Goal: Information Seeking & Learning: Learn about a topic

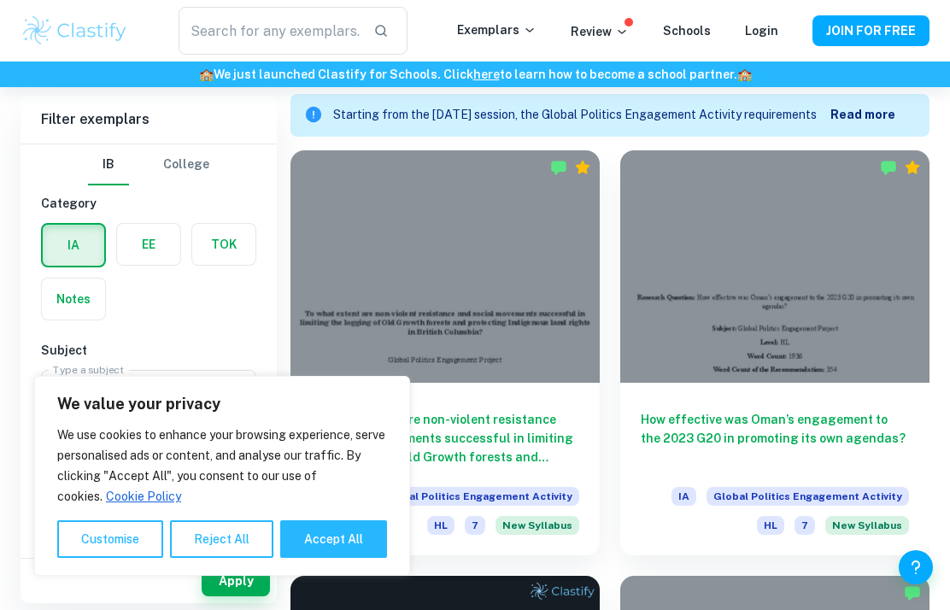
scroll to position [502, 0]
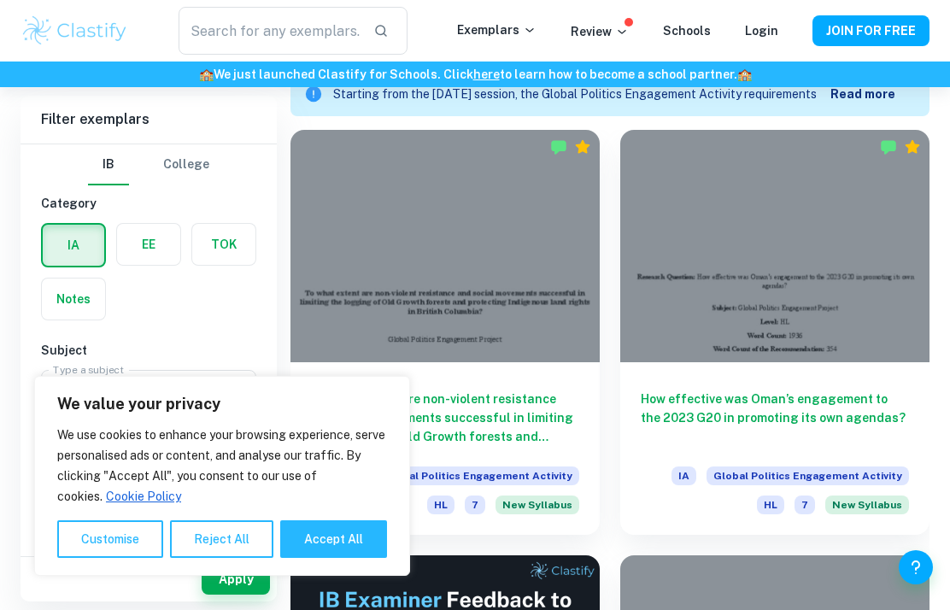
click at [153, 531] on button "Customise" at bounding box center [110, 539] width 106 height 38
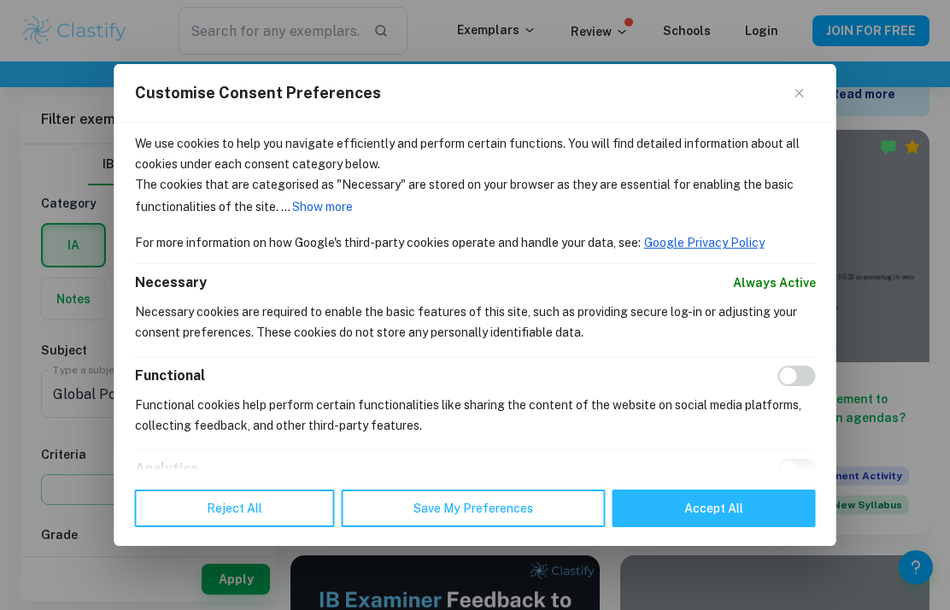
click at [805, 83] on button "Close" at bounding box center [805, 93] width 20 height 20
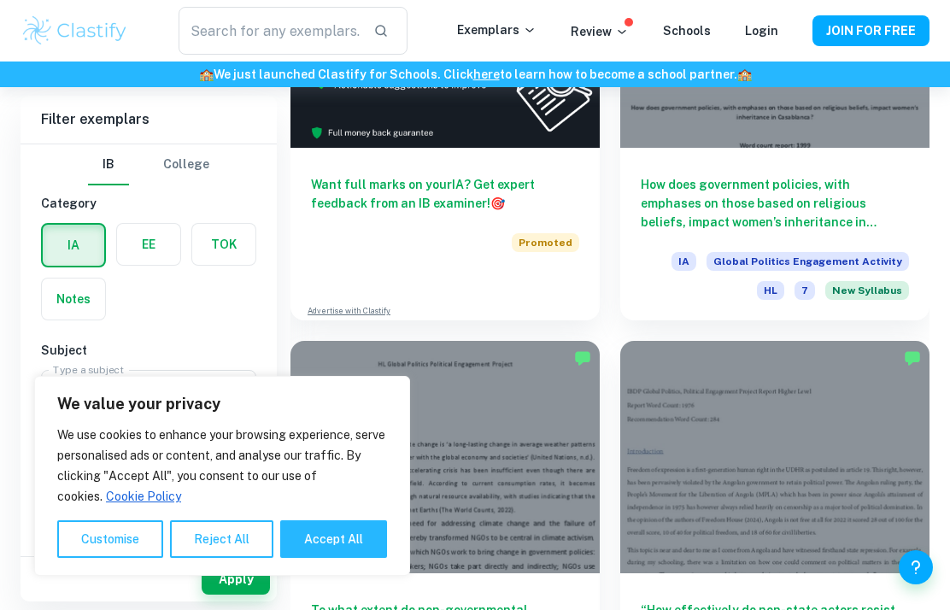
scroll to position [1306, 0]
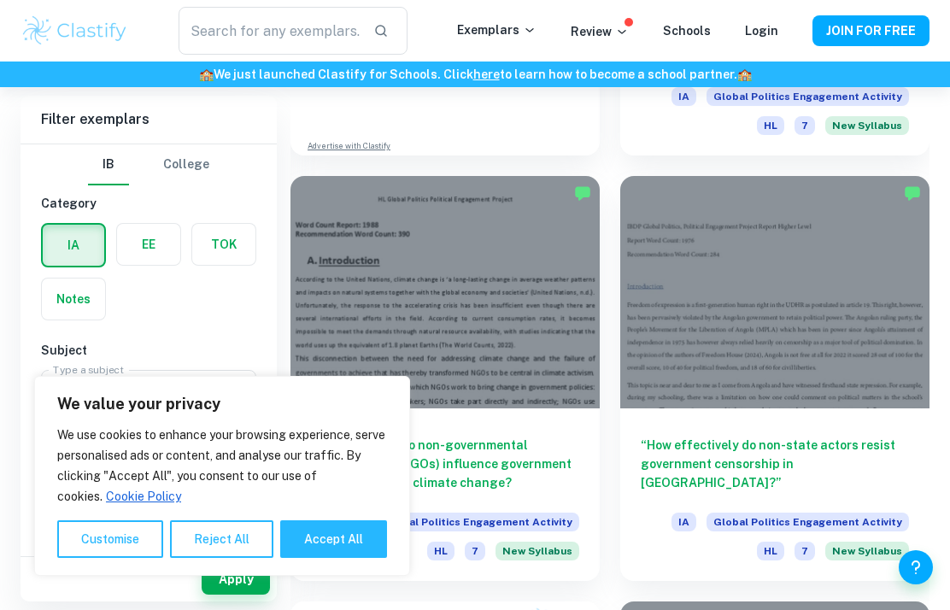
click at [347, 558] on button "Accept All" at bounding box center [333, 539] width 107 height 38
checkbox input "true"
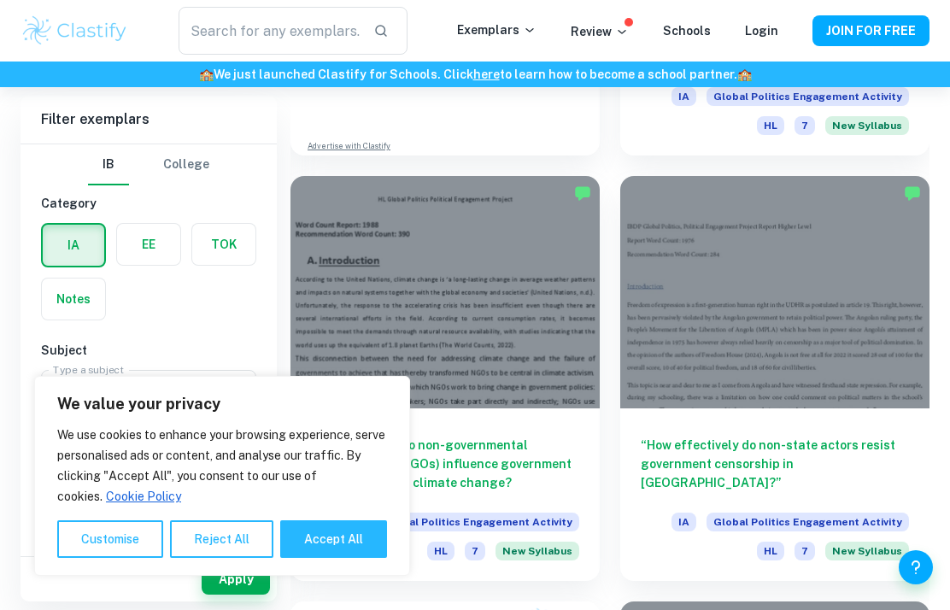
checkbox input "true"
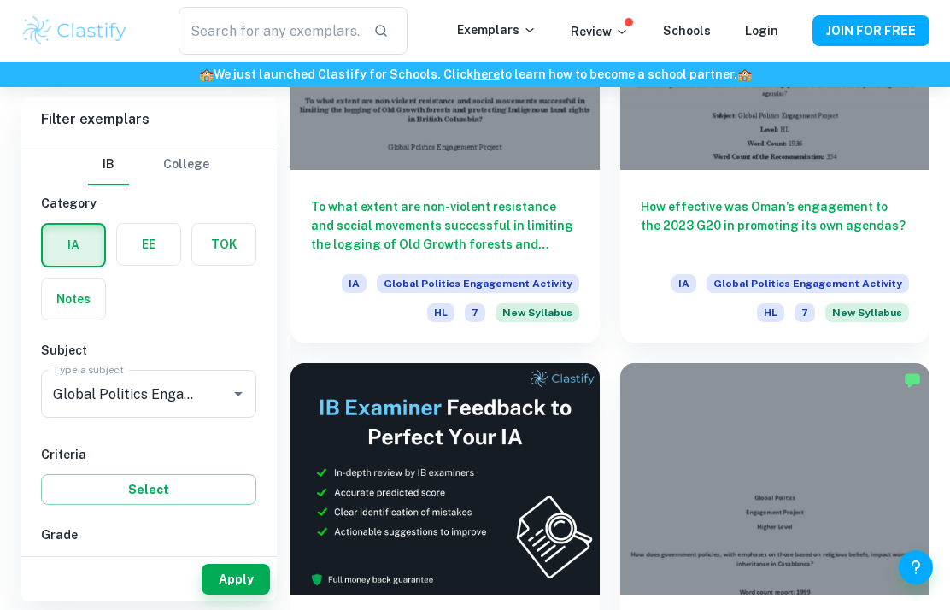
scroll to position [548, 0]
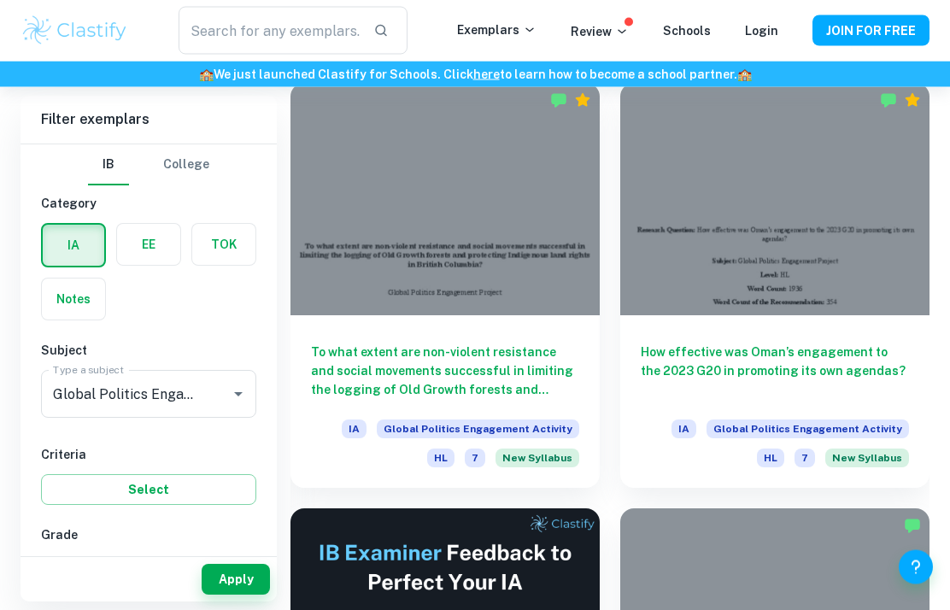
click at [219, 32] on input "text" at bounding box center [269, 31] width 182 height 48
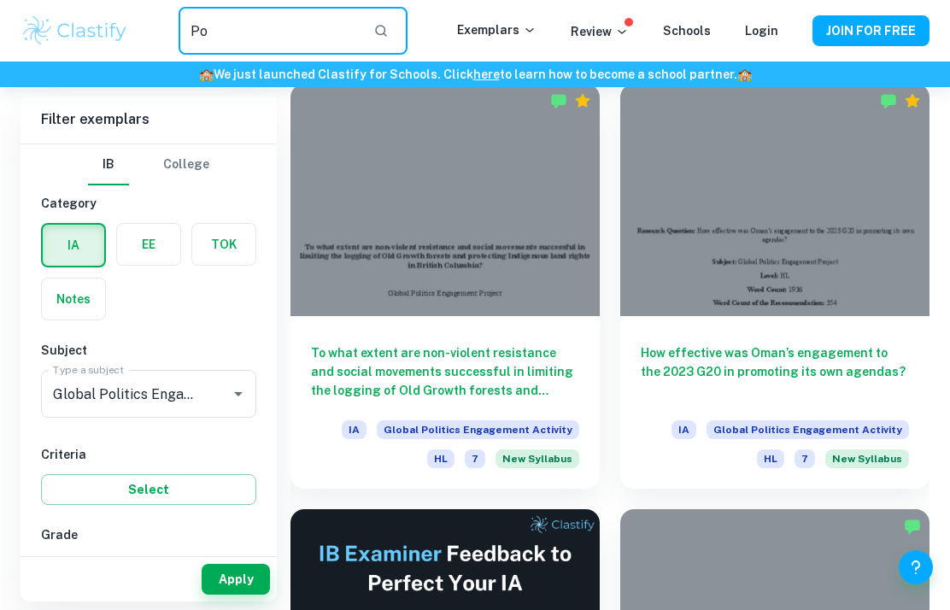
type input "P"
type input "global politics EA morocco"
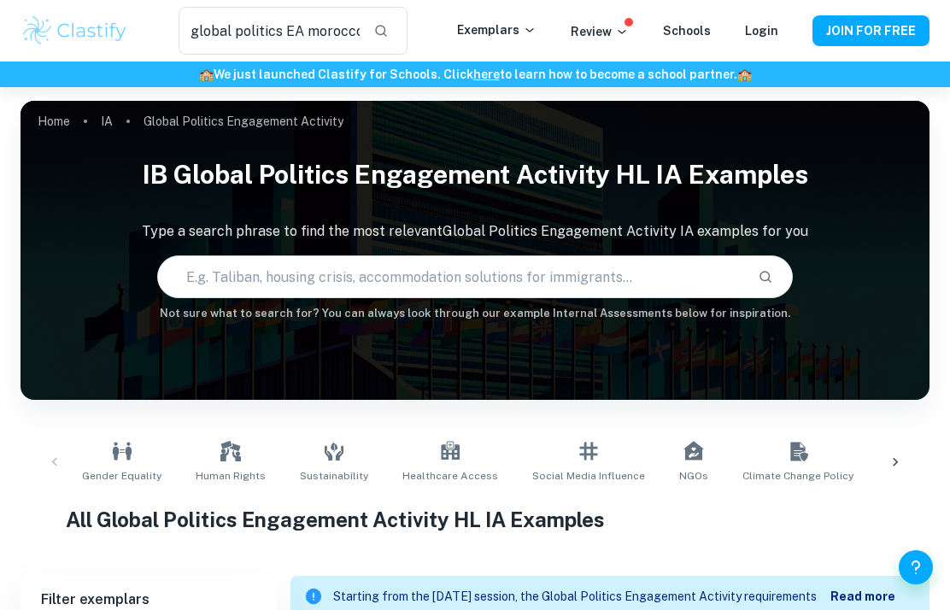
scroll to position [118, 0]
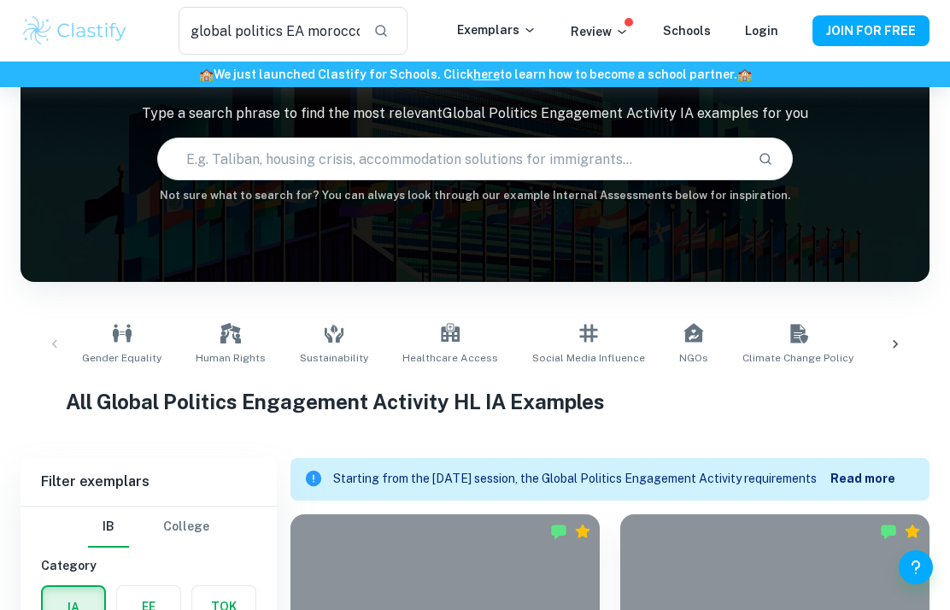
click at [870, 476] on b "Read more" at bounding box center [862, 478] width 65 height 14
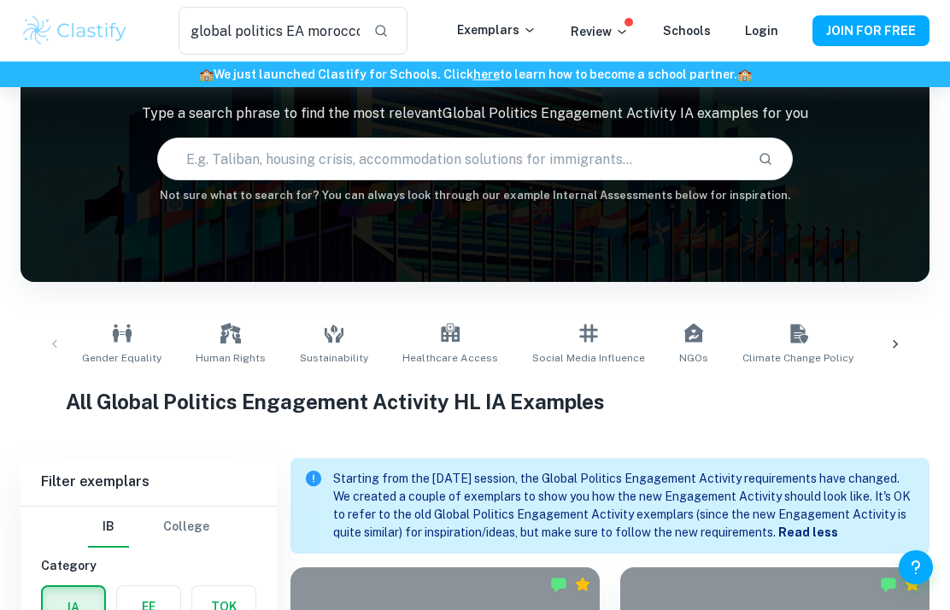
click at [838, 530] on b "Read less" at bounding box center [808, 532] width 60 height 14
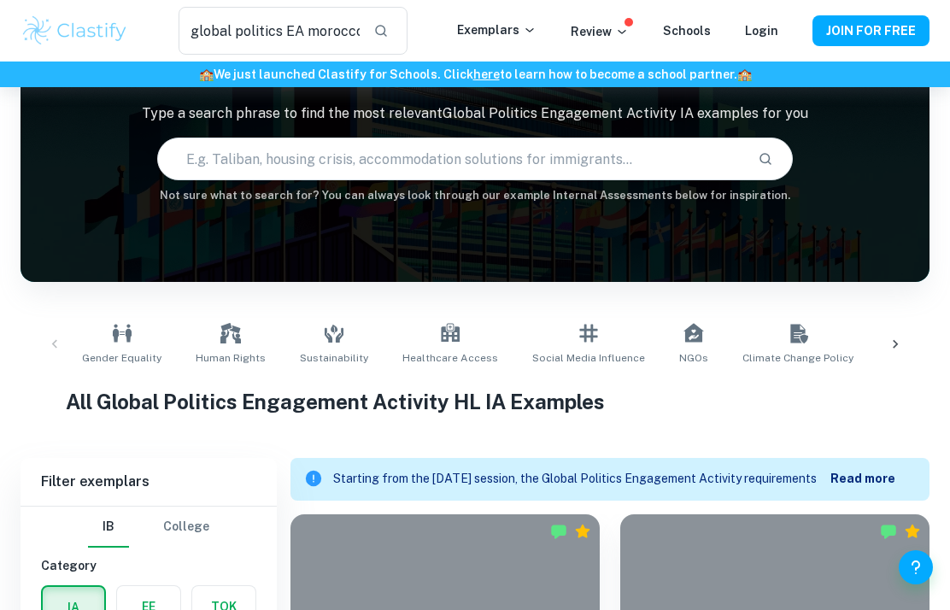
click at [874, 485] on b "Read more" at bounding box center [862, 478] width 65 height 14
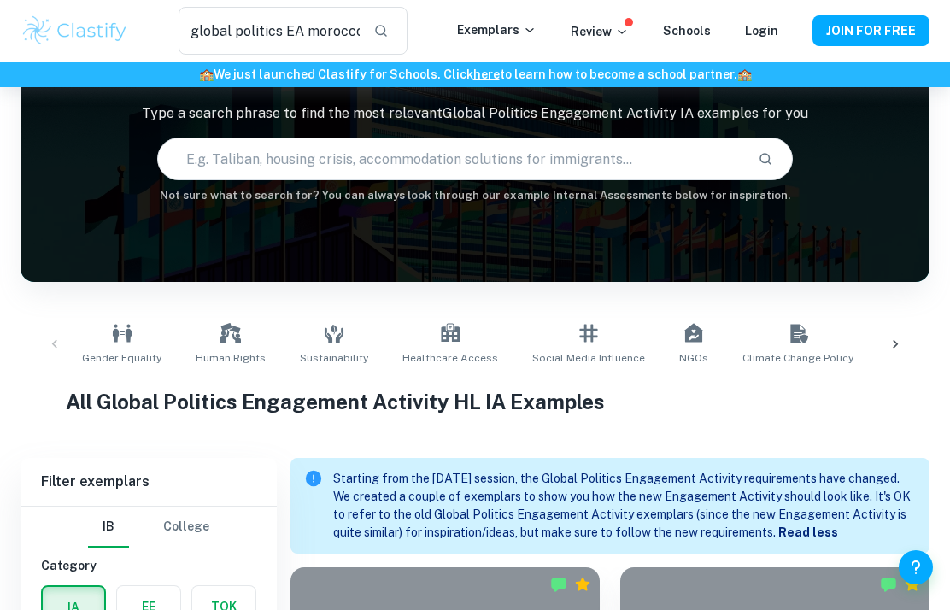
click at [872, 469] on div "Starting from the [DATE] session, the Global Politics Engagement Activity requi…" at bounding box center [624, 505] width 582 height 85
click at [828, 493] on p "Starting from the [DATE] session, the Global Politics Engagement Activity requi…" at bounding box center [624, 506] width 582 height 72
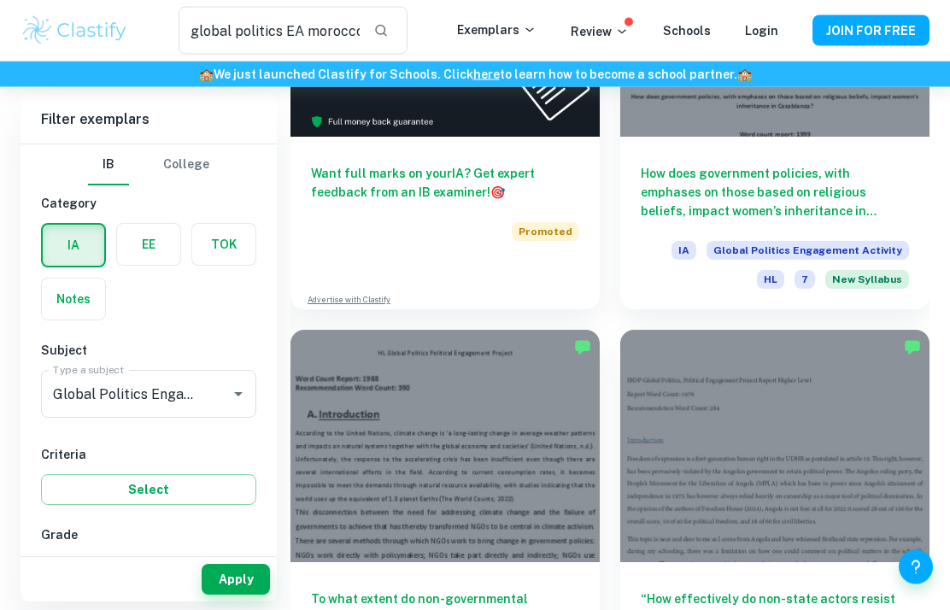
scroll to position [1205, 0]
click at [878, 152] on div "How does government policies, with emphases on those based on religious beliefs…" at bounding box center [774, 223] width 309 height 173
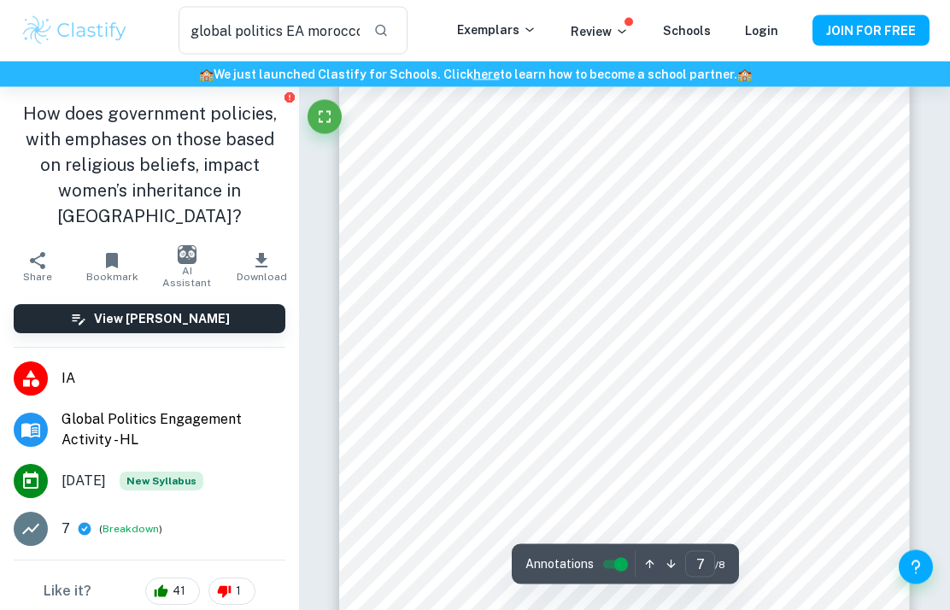
scroll to position [4991, 0]
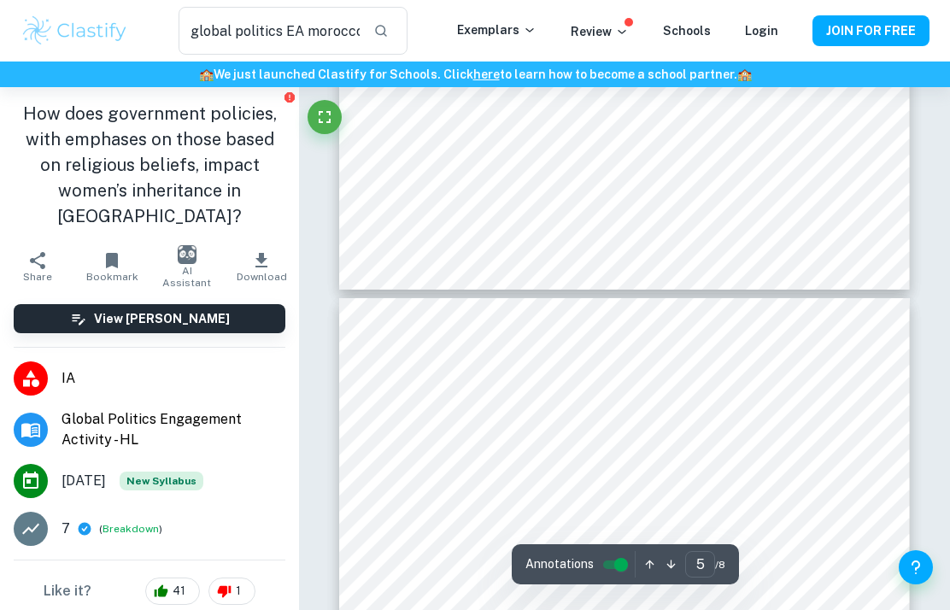
type input "4"
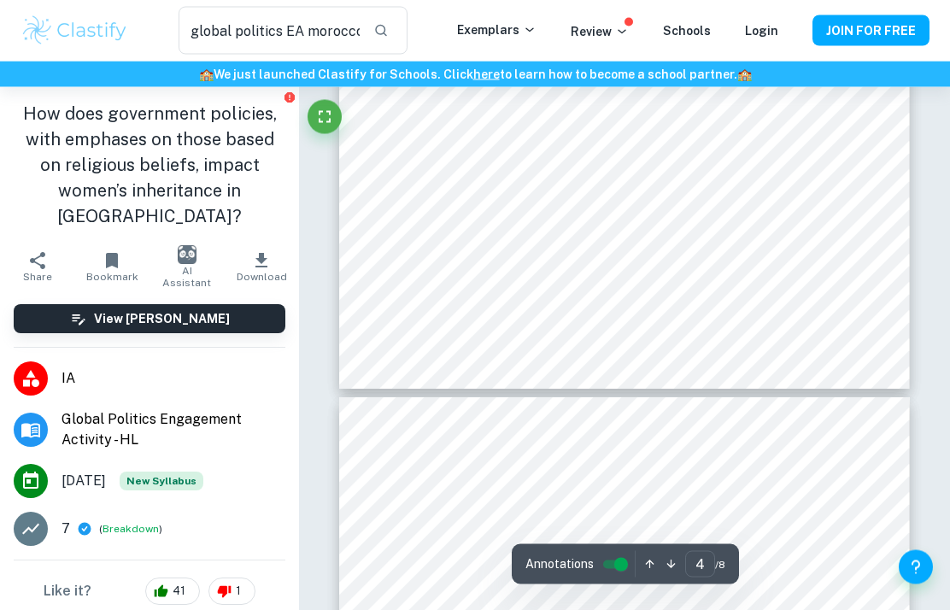
scroll to position [2859, 0]
